Goal: Find contact information: Find contact information

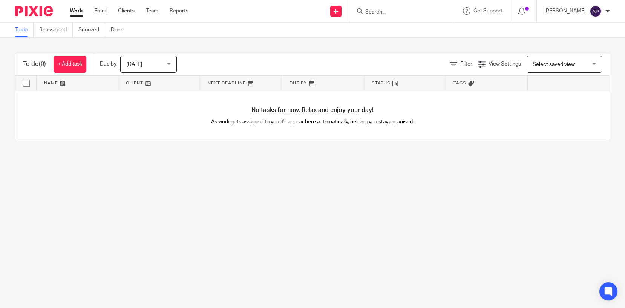
click at [379, 9] on input "Search" at bounding box center [398, 12] width 68 height 7
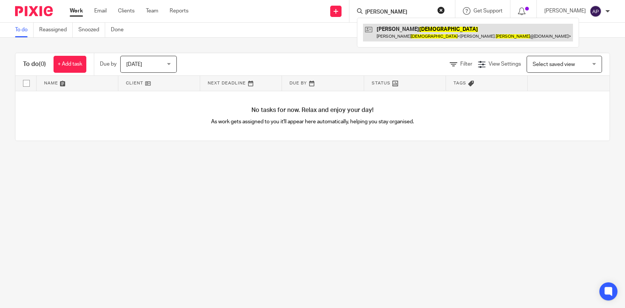
type input "d j abrahams"
click at [413, 26] on link at bounding box center [468, 32] width 210 height 17
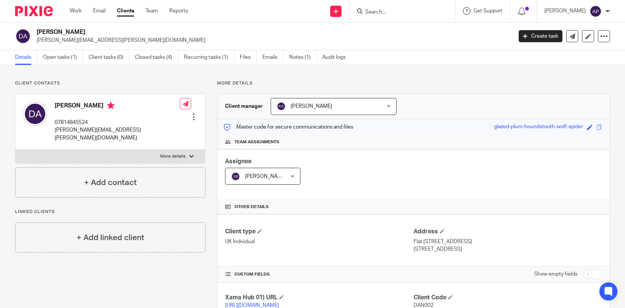
drag, startPoint x: 36, startPoint y: 31, endPoint x: 117, endPoint y: 30, distance: 81.0
click at [117, 30] on div "Daneil James Abrahams dan.abrahams@hotmail.com" at bounding box center [261, 36] width 492 height 16
copy h2 "Daneil James Abrahams"
drag, startPoint x: 35, startPoint y: 39, endPoint x: 106, endPoint y: 43, distance: 70.6
click at [106, 43] on div "Daneil James Abrahams dan.abrahams@hotmail.com" at bounding box center [261, 36] width 492 height 16
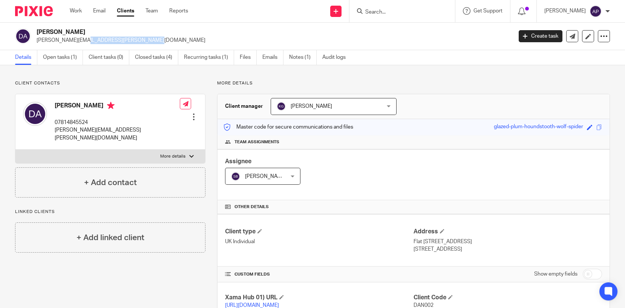
copy p "dan.abrahams@hotmail.com"
click at [47, 32] on h2 "Daneil James Abrahams" at bounding box center [225, 32] width 377 height 8
copy h2 "Daneil"
click at [385, 11] on input "Search" at bounding box center [398, 12] width 68 height 7
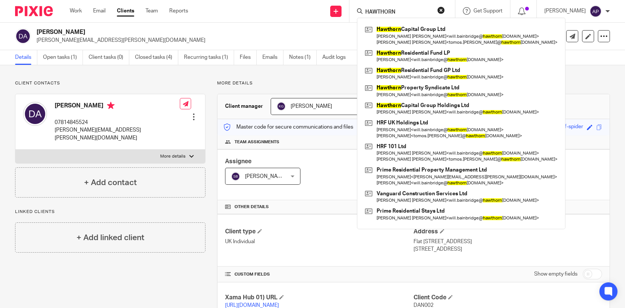
type input "HAWTHORN"
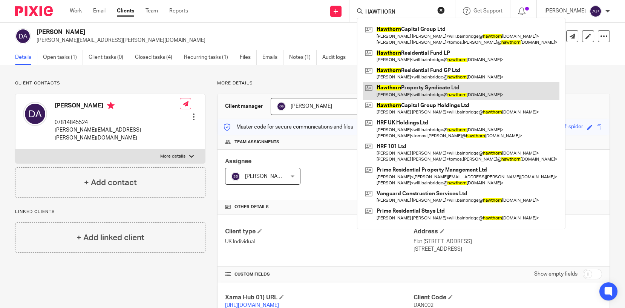
click at [426, 94] on link at bounding box center [461, 90] width 196 height 17
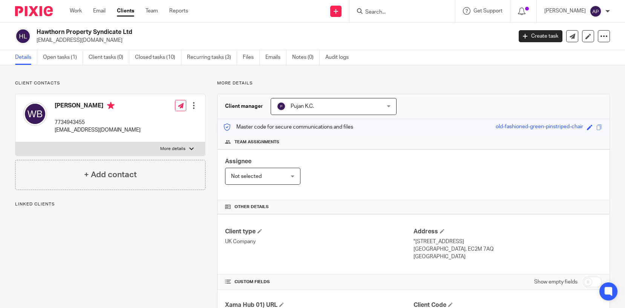
click at [136, 35] on div "Hawthorn Property Syndicate Ltd will.bainbridge@hawthorncapgroup.com" at bounding box center [261, 36] width 492 height 16
drag, startPoint x: 35, startPoint y: 38, endPoint x: 138, endPoint y: 42, distance: 102.6
click at [138, 42] on div "Hawthorn Property Syndicate Ltd will.bainbridge@hawthorncapgroup.com" at bounding box center [261, 36] width 492 height 16
copy p "will.bainbridge@hawthorncapgroup.com"
click at [385, 10] on input "Search" at bounding box center [398, 12] width 68 height 7
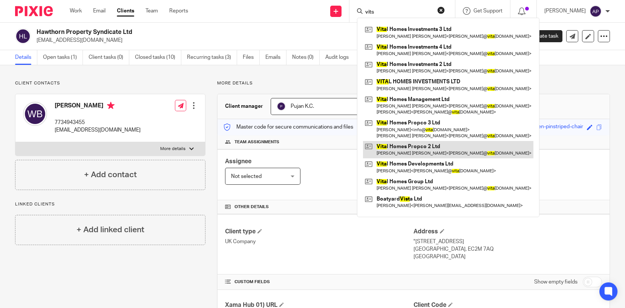
type input "vits"
click at [432, 152] on link at bounding box center [448, 149] width 170 height 17
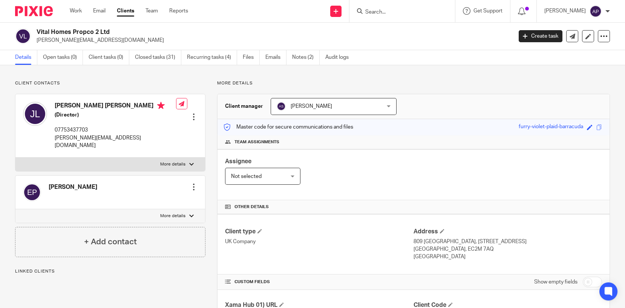
drag, startPoint x: 36, startPoint y: 30, endPoint x: 110, endPoint y: 29, distance: 74.3
click at [110, 29] on h2 "Vital Homes Propco 2 Ltd" at bounding box center [225, 32] width 377 height 8
copy h2 "Vital Homes Propco 2 Ltd"
drag, startPoint x: 35, startPoint y: 38, endPoint x: 109, endPoint y: 38, distance: 73.5
click at [109, 38] on div "Vital Homes Propco 2 Ltd james@vitalhomesgroup.com" at bounding box center [261, 36] width 492 height 16
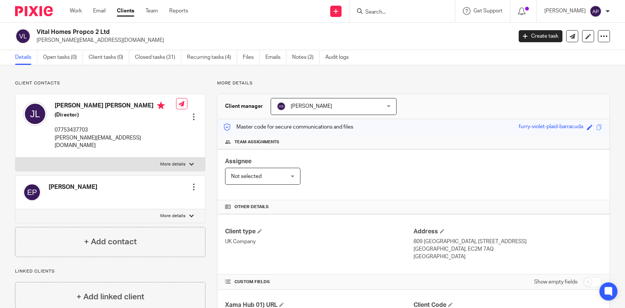
copy p "james@vitalhomesgroup.com"
click at [386, 9] on input "Search" at bounding box center [398, 12] width 68 height 7
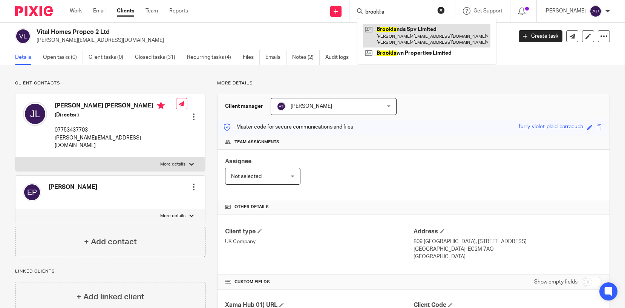
type input "brookl;a"
click at [440, 36] on link at bounding box center [426, 35] width 127 height 23
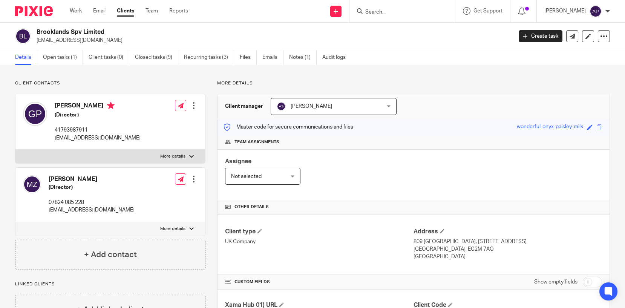
drag, startPoint x: 37, startPoint y: 31, endPoint x: 108, endPoint y: 32, distance: 71.6
click at [108, 32] on h2 "Brooklands Spv Limited" at bounding box center [225, 32] width 377 height 8
copy h2 "Brooklands Spv Limited"
drag, startPoint x: 36, startPoint y: 40, endPoint x: 107, endPoint y: 39, distance: 71.2
click at [107, 39] on p "gianmariapanini@gmail.com" at bounding box center [272, 41] width 471 height 8
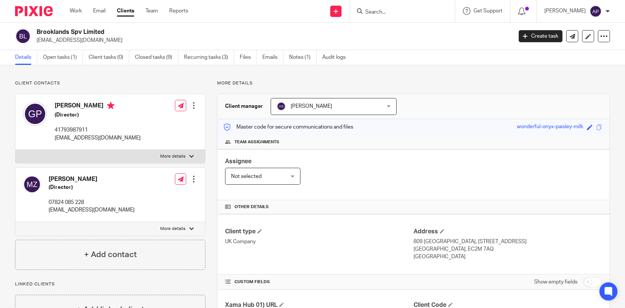
copy p "gianmariapanini@gmail.com"
click at [69, 104] on h4 "Gianmaria Panini" at bounding box center [98, 106] width 86 height 9
copy h4 "Gianmaria"
click at [379, 10] on input "Search" at bounding box center [398, 12] width 68 height 7
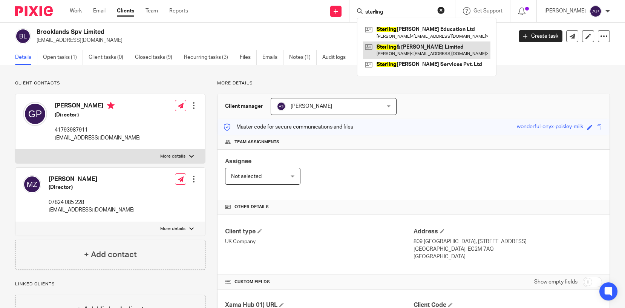
type input "sterling"
click at [433, 49] on link at bounding box center [426, 49] width 127 height 17
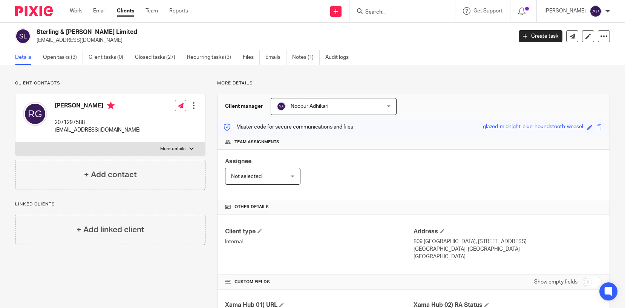
drag, startPoint x: 37, startPoint y: 31, endPoint x: 105, endPoint y: 29, distance: 68.2
click at [105, 29] on h2 "Sterling & [PERSON_NAME] Limited" at bounding box center [225, 32] width 377 height 8
copy h2 "Sterling & [PERSON_NAME] Limited"
click at [383, 12] on input "Search" at bounding box center [398, 12] width 68 height 7
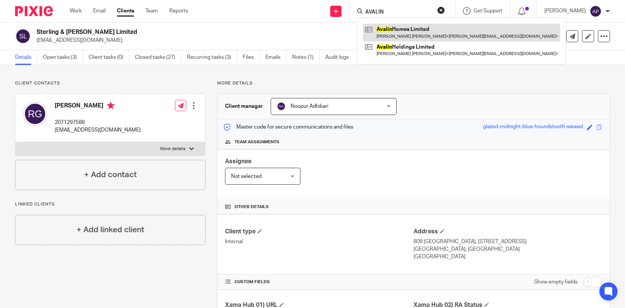
type input "AVALIN"
click at [427, 35] on link at bounding box center [461, 32] width 197 height 17
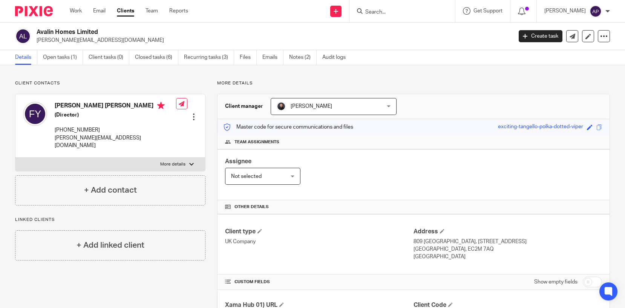
drag, startPoint x: 36, startPoint y: 31, endPoint x: 101, endPoint y: 31, distance: 64.8
click at [101, 31] on div "Avalin Homes Limited [PERSON_NAME][EMAIL_ADDRESS][DOMAIN_NAME]" at bounding box center [261, 36] width 492 height 16
copy h2 "Avalin Homes Limited"
drag, startPoint x: 35, startPoint y: 39, endPoint x: 111, endPoint y: 41, distance: 75.8
click at [111, 41] on div "Avalin Homes Limited f.sharifi@chinalinkgroup.com" at bounding box center [261, 36] width 492 height 16
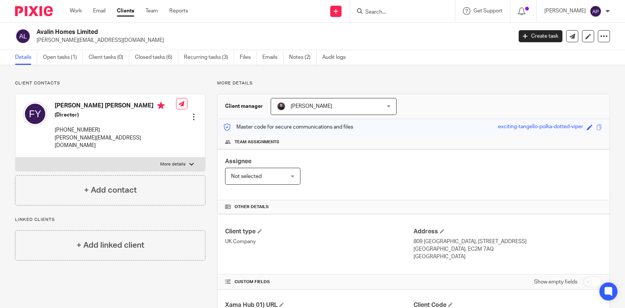
copy p "f.sharifi@chinalinkgroup.com"
click at [64, 104] on h4 "Farnam Sharifi Yazdi" at bounding box center [115, 106] width 121 height 9
copy h4 "Farnam"
click at [383, 14] on input "Search" at bounding box center [398, 12] width 68 height 7
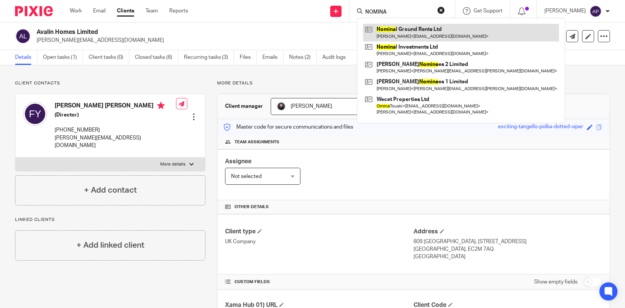
type input "NOMINA"
click at [420, 35] on link at bounding box center [461, 32] width 196 height 17
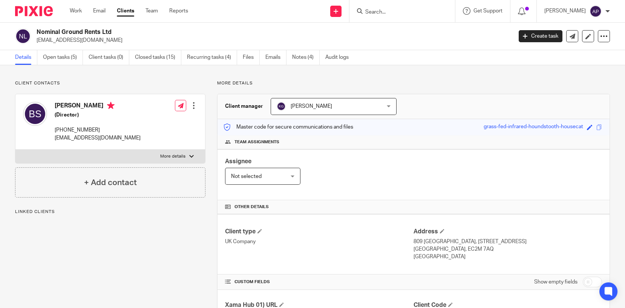
drag, startPoint x: 37, startPoint y: 31, endPoint x: 111, endPoint y: 28, distance: 74.3
click at [111, 28] on h2 "Nominal Ground Rents Ltd" at bounding box center [225, 32] width 377 height 8
copy h2 "Nominal Ground Rents Ltd"
drag, startPoint x: 36, startPoint y: 38, endPoint x: 114, endPoint y: 40, distance: 78.1
click at [114, 40] on div "Nominal Ground Rents Ltd inter888national@gmail.com" at bounding box center [261, 36] width 492 height 16
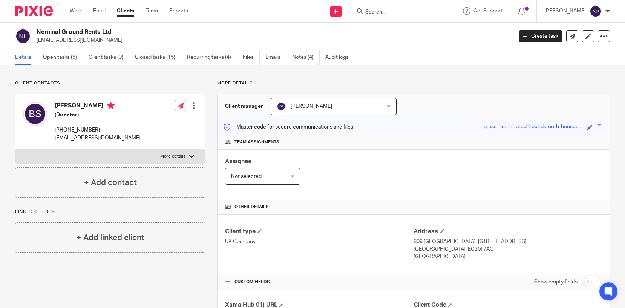
copy p "[EMAIL_ADDRESS][DOMAIN_NAME]"
click at [67, 105] on h4 "[PERSON_NAME]" at bounding box center [98, 106] width 86 height 9
copy h4 "Balbinder"
click at [376, 12] on input "Search" at bounding box center [398, 12] width 68 height 7
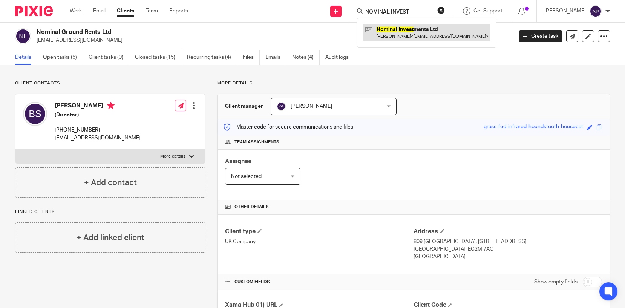
type input "NOMINAL INVEST"
click at [394, 29] on link at bounding box center [426, 32] width 127 height 17
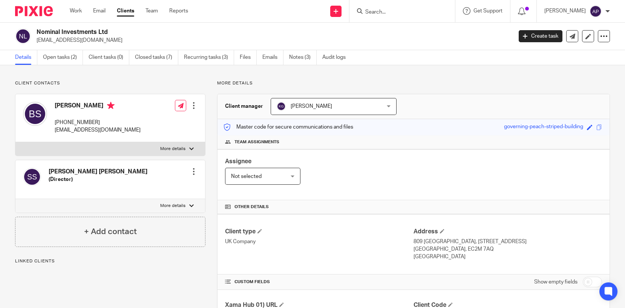
drag, startPoint x: 0, startPoint y: 0, endPoint x: 110, endPoint y: 32, distance: 114.5
click at [110, 32] on h2 "Nominal Investments Ltd" at bounding box center [225, 32] width 377 height 8
copy h2 "Nominal Investments Ltd"
drag, startPoint x: 34, startPoint y: 38, endPoint x: 119, endPoint y: 38, distance: 85.2
click at [119, 38] on div "Nominal Investments Ltd [EMAIL_ADDRESS][DOMAIN_NAME]" at bounding box center [261, 36] width 492 height 16
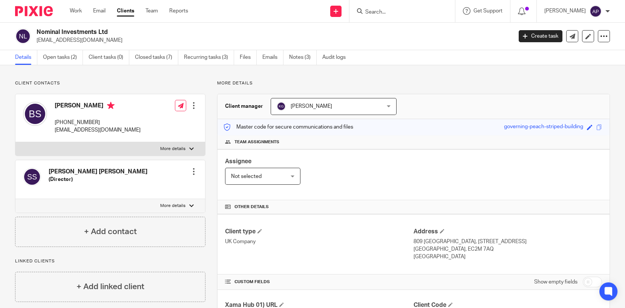
copy p "[EMAIL_ADDRESS][DOMAIN_NAME]"
click at [70, 105] on h4 "[PERSON_NAME]" at bounding box center [98, 106] width 86 height 9
copy h4 "[PERSON_NAME]"
click at [385, 14] on input "Search" at bounding box center [398, 12] width 68 height 7
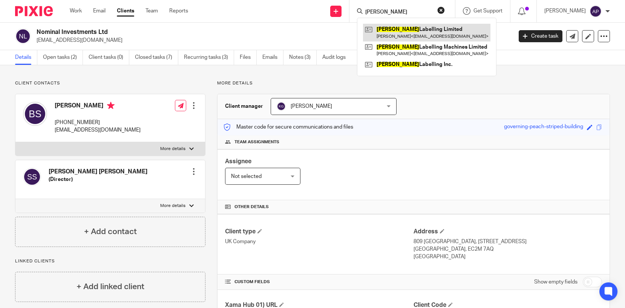
type input "[PERSON_NAME]"
click at [450, 36] on link at bounding box center [426, 32] width 127 height 17
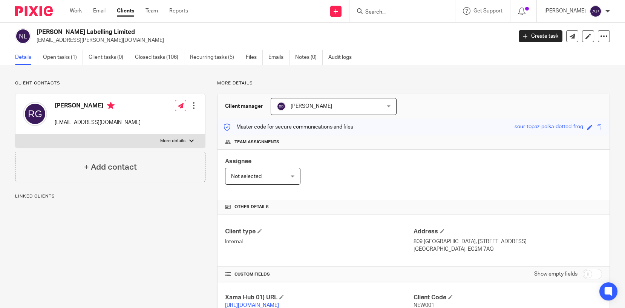
drag, startPoint x: 36, startPoint y: 32, endPoint x: 116, endPoint y: 33, distance: 79.9
click at [116, 33] on div "Newman Labelling Limited accounts@newman.co.uk" at bounding box center [261, 36] width 492 height 16
copy h2 "Newman Labelling Limited"
